Goal: Information Seeking & Learning: Learn about a topic

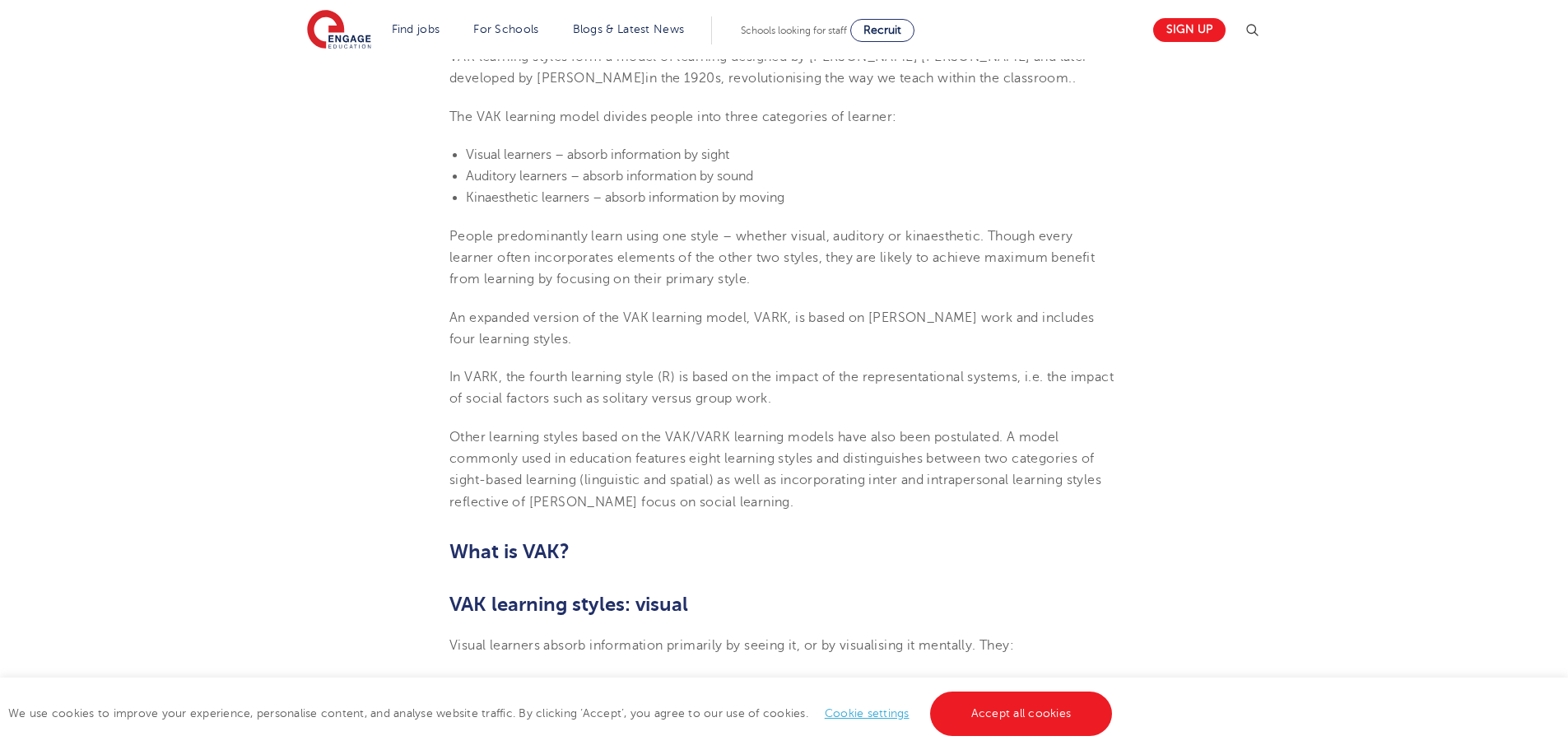
scroll to position [604, 0]
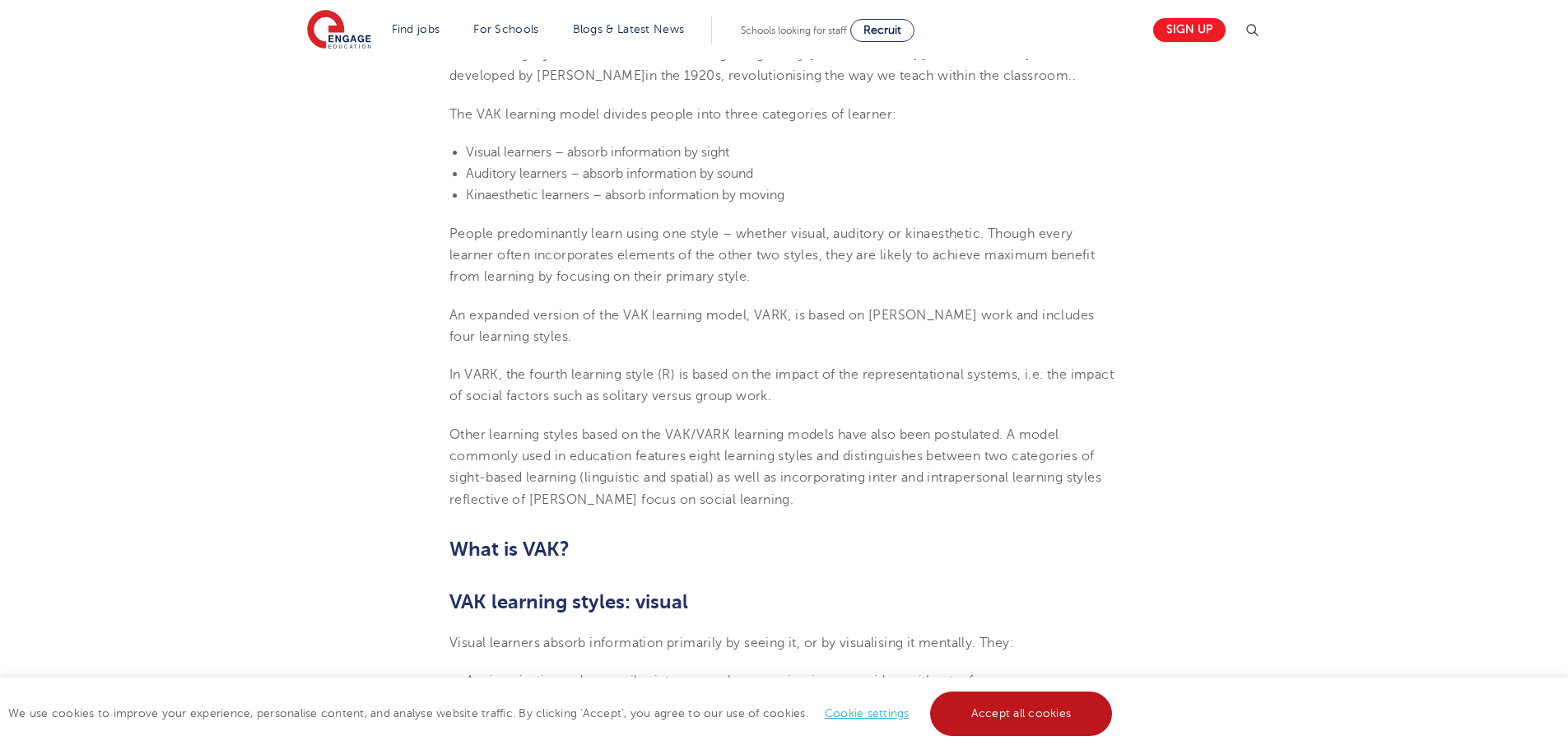
click at [1029, 720] on link "Accept all cookies" at bounding box center [1021, 713] width 183 height 44
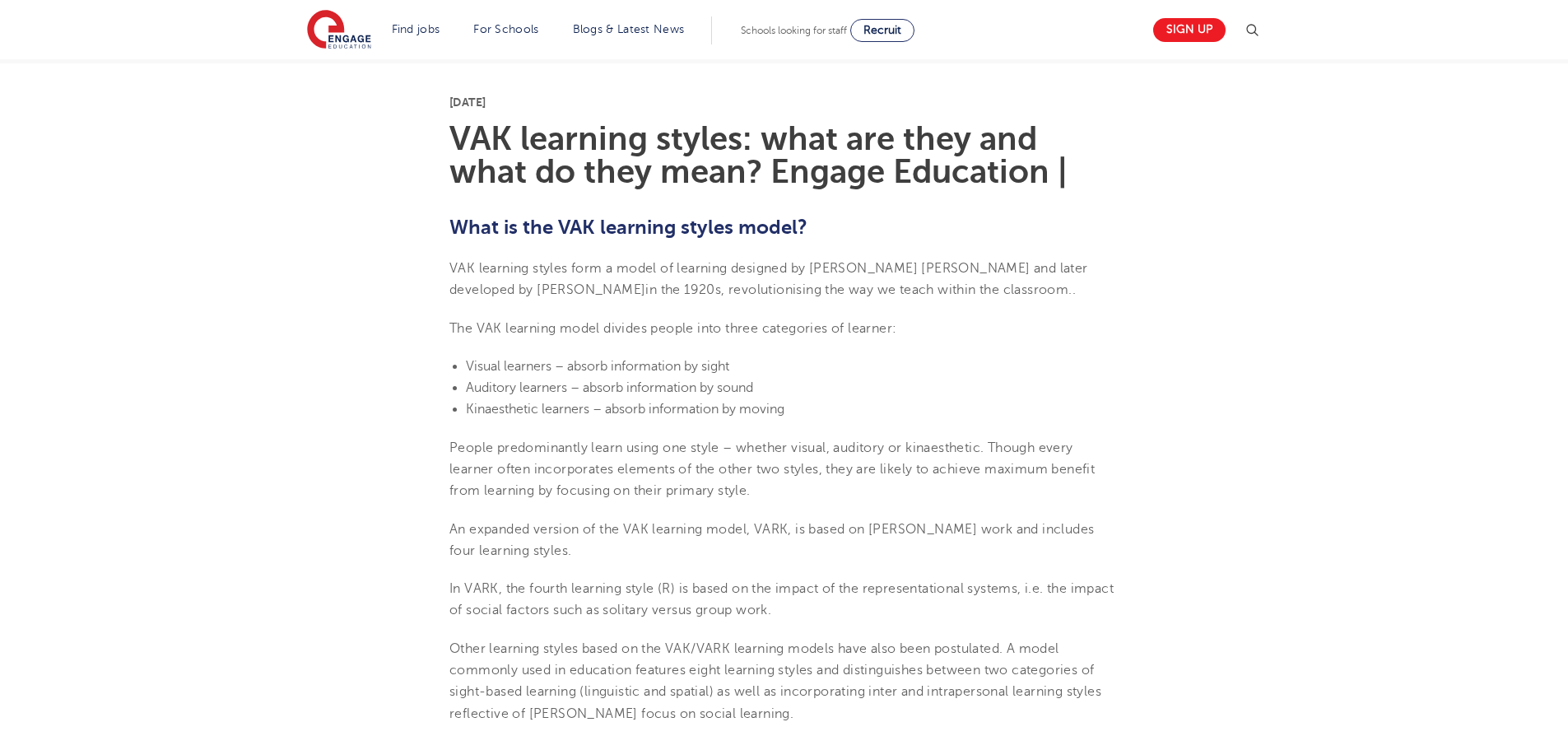
scroll to position [0, 0]
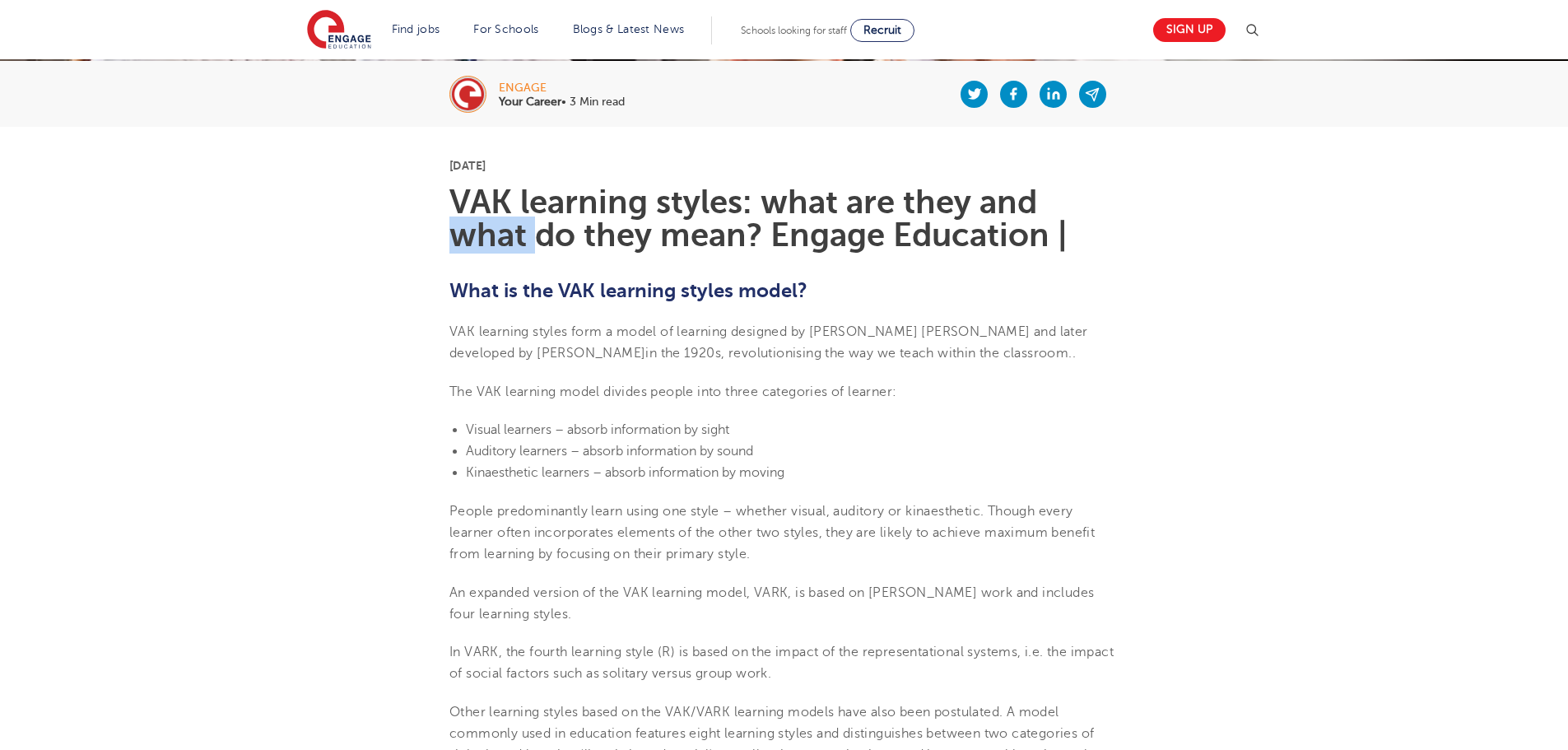
scroll to position [327, 0]
